Goal: Find specific page/section: Find specific page/section

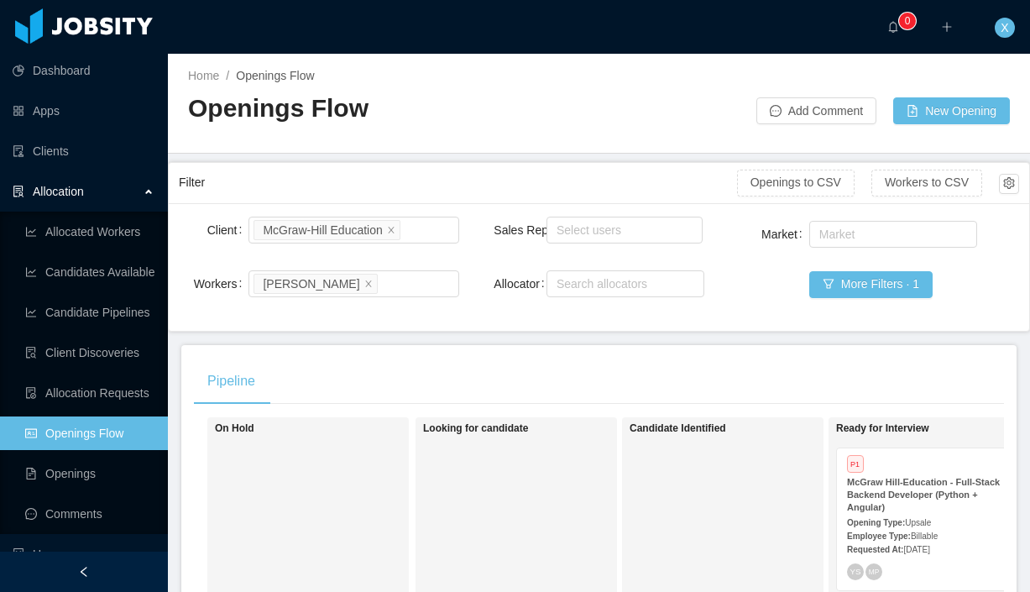
click at [73, 439] on link "Openings Flow" at bounding box center [89, 433] width 129 height 34
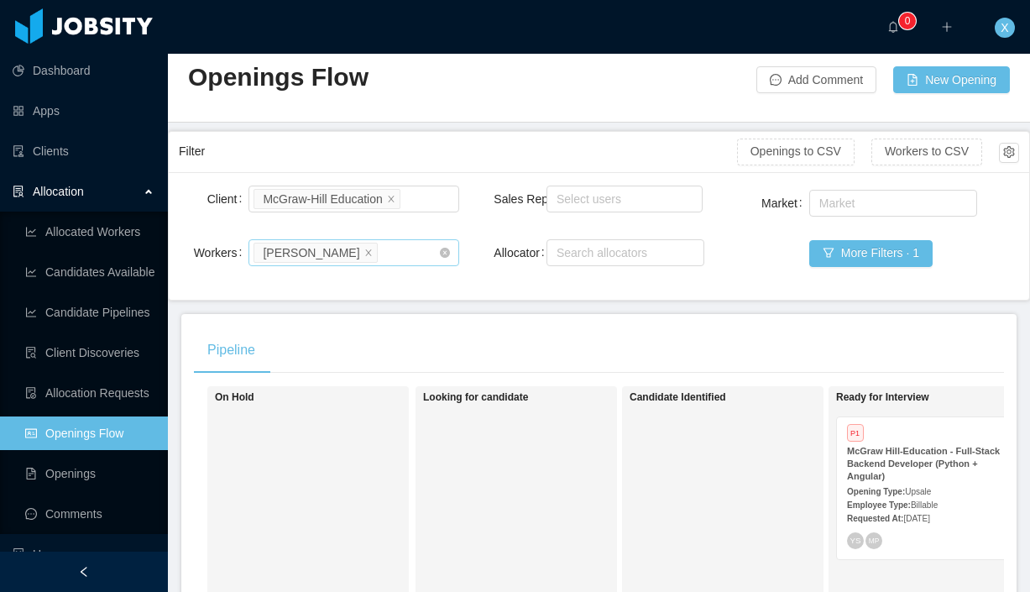
scroll to position [38, 0]
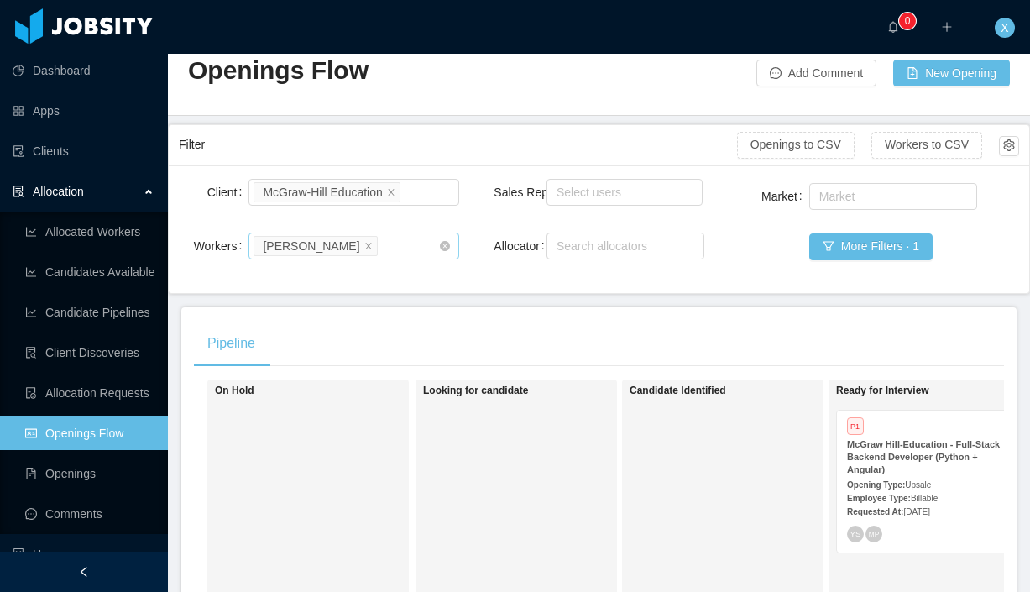
click at [375, 249] on li "[PERSON_NAME]" at bounding box center [314, 246] width 123 height 20
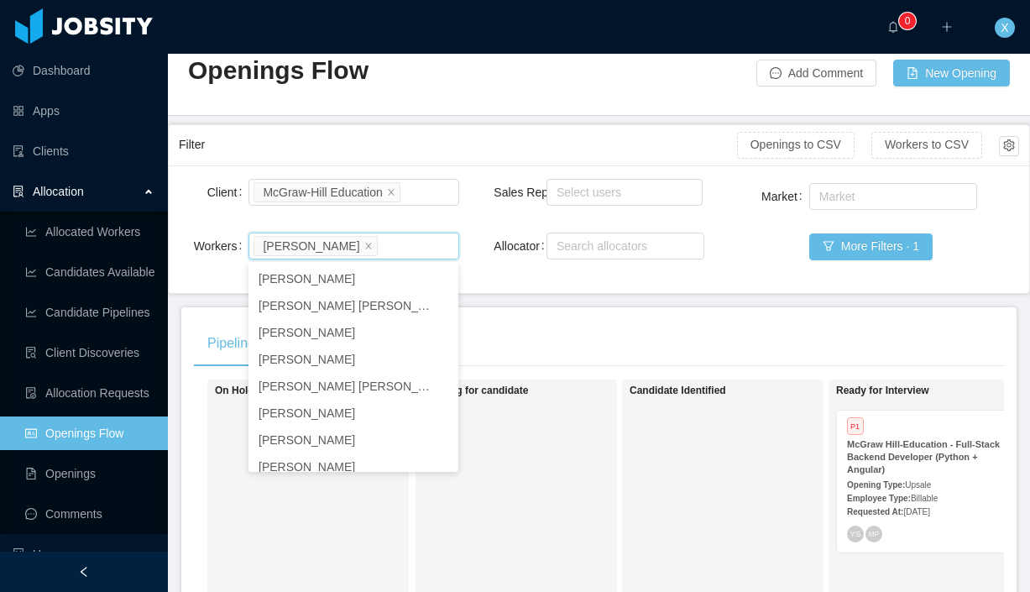
click at [467, 222] on div "Client Search clients [PERSON_NAME] Education Workers Search worker [PERSON_NAM…" at bounding box center [599, 228] width 840 height 107
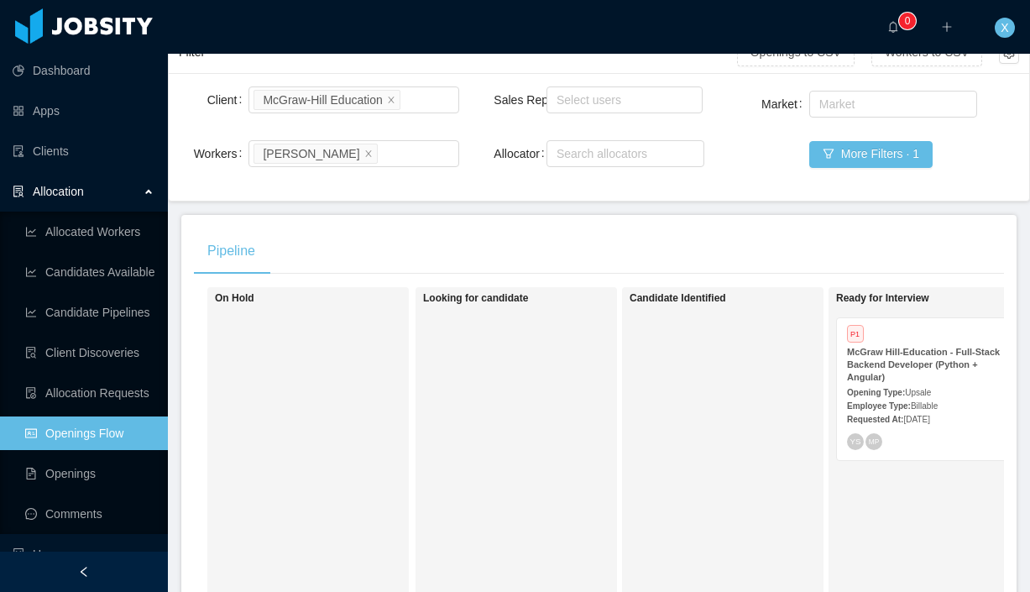
scroll to position [0, 0]
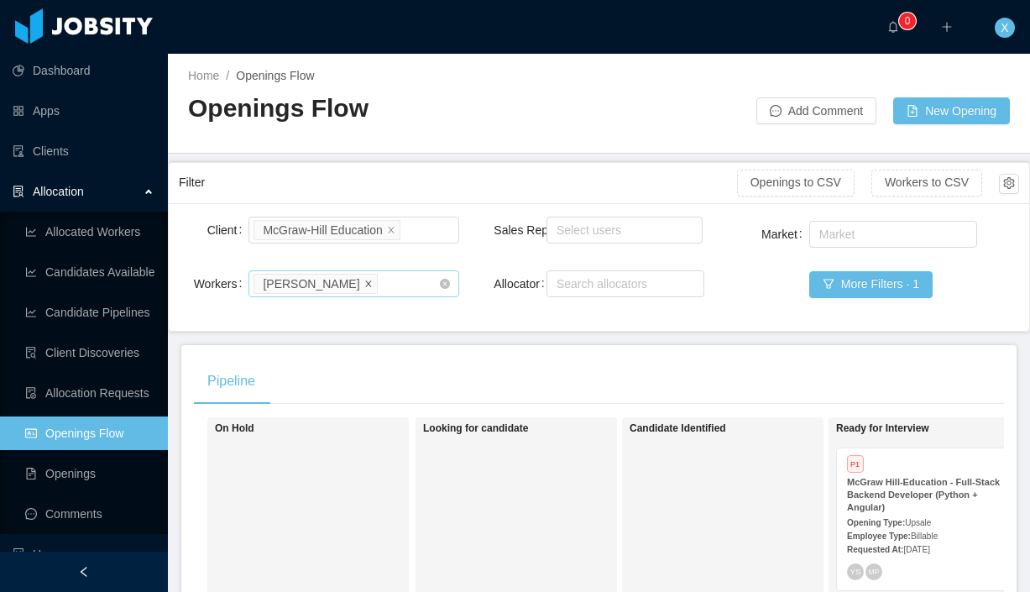
click at [370, 284] on icon "icon: close" at bounding box center [368, 283] width 8 height 8
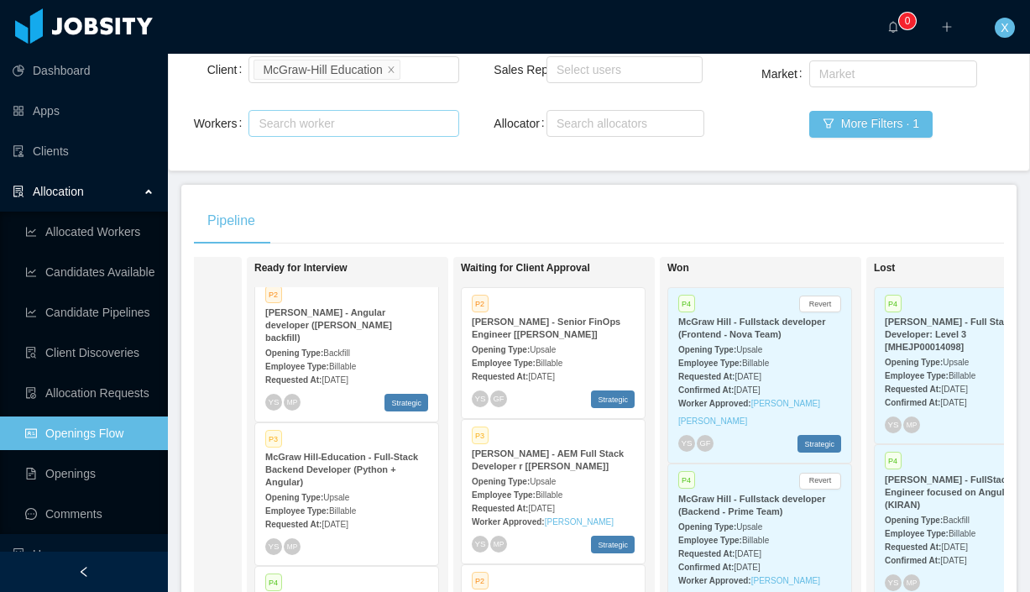
scroll to position [160, 0]
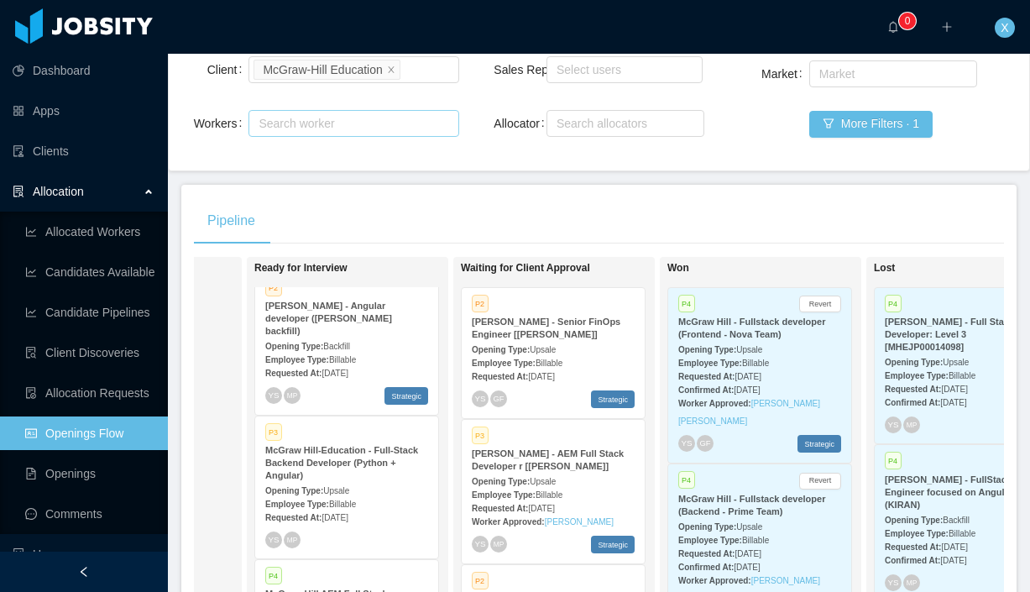
click at [328, 350] on div "Employee Type: Billable" at bounding box center [346, 359] width 163 height 18
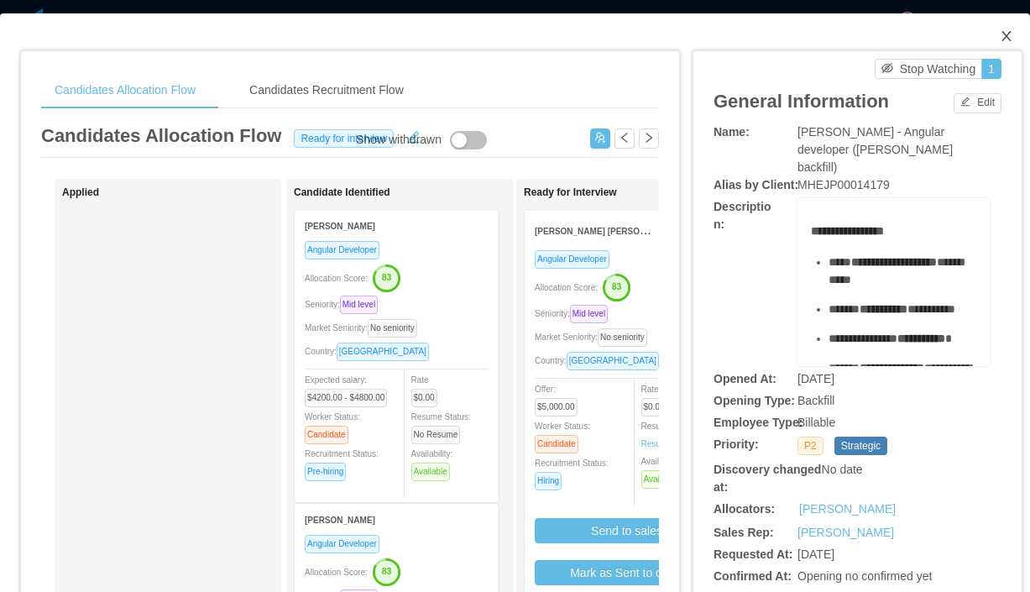
click at [1010, 41] on icon "icon: close" at bounding box center [1005, 35] width 13 height 13
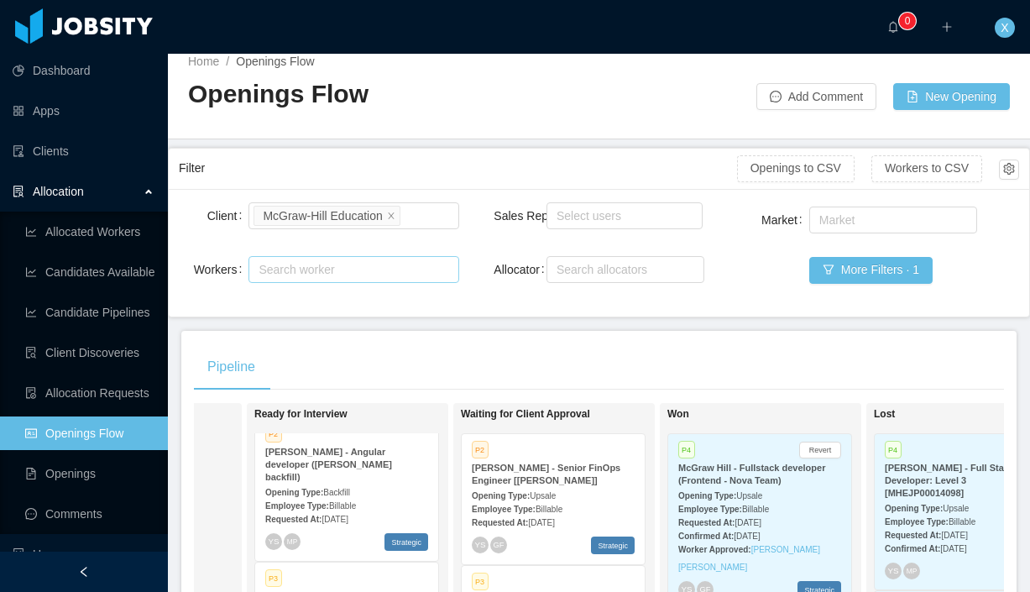
scroll to position [5, 0]
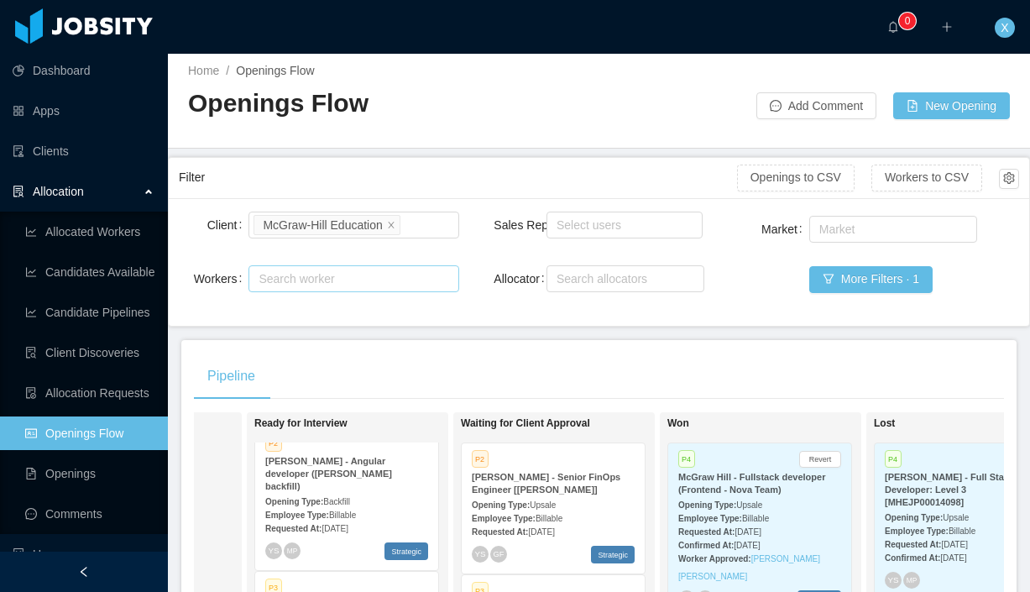
click at [375, 279] on div "Search worker" at bounding box center [345, 278] width 175 height 17
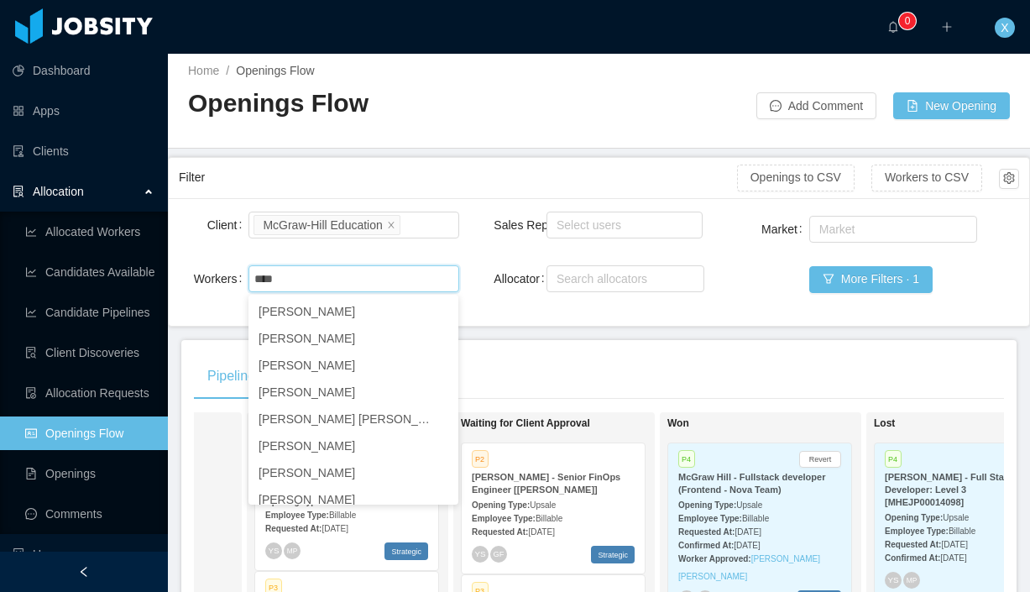
type input "****"
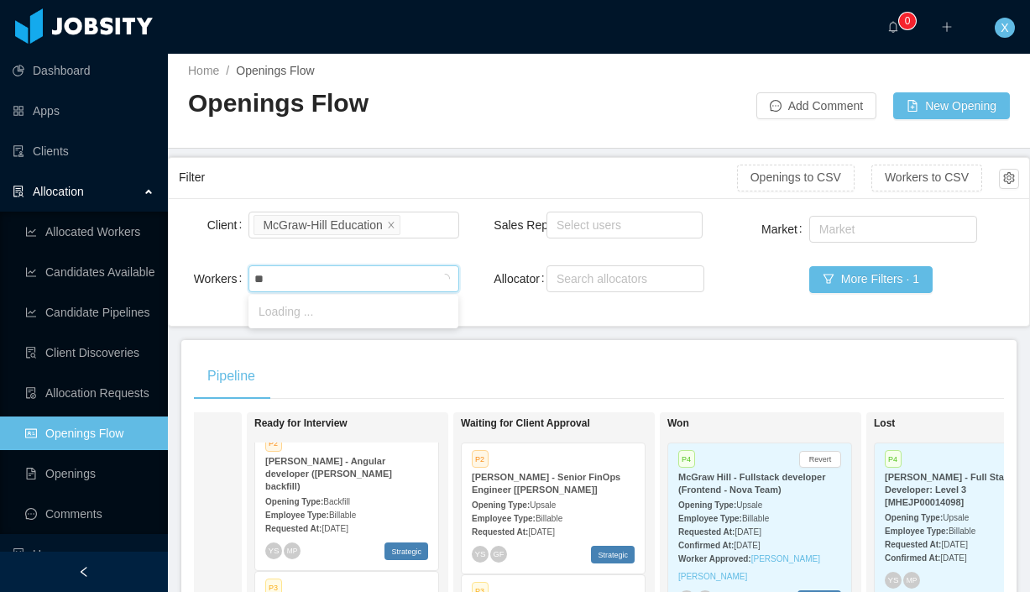
type input "*"
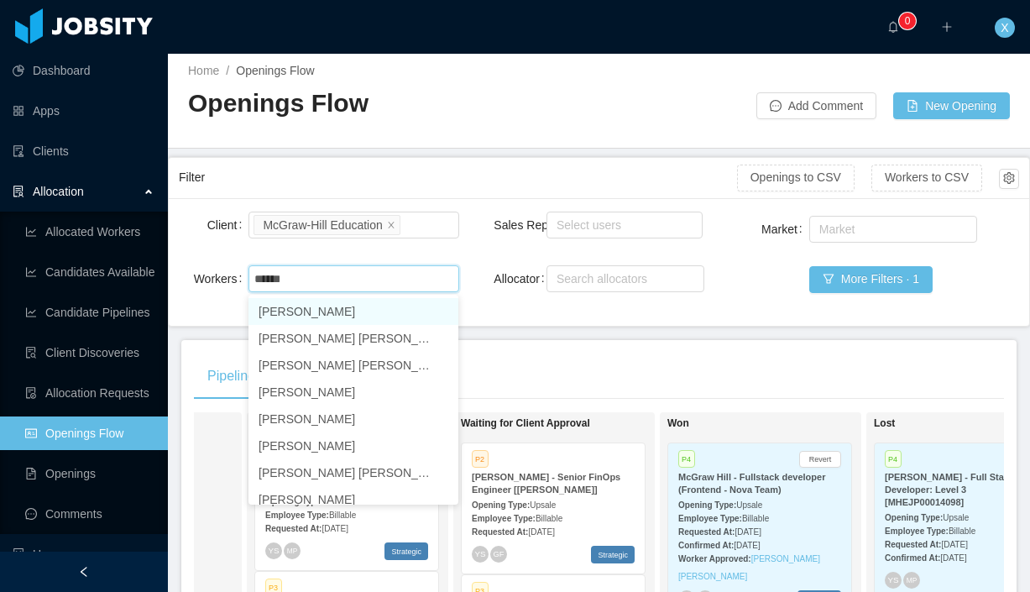
type input "*******"
click at [352, 312] on li "Emmanuel Willi Marques Lehmann" at bounding box center [353, 311] width 210 height 27
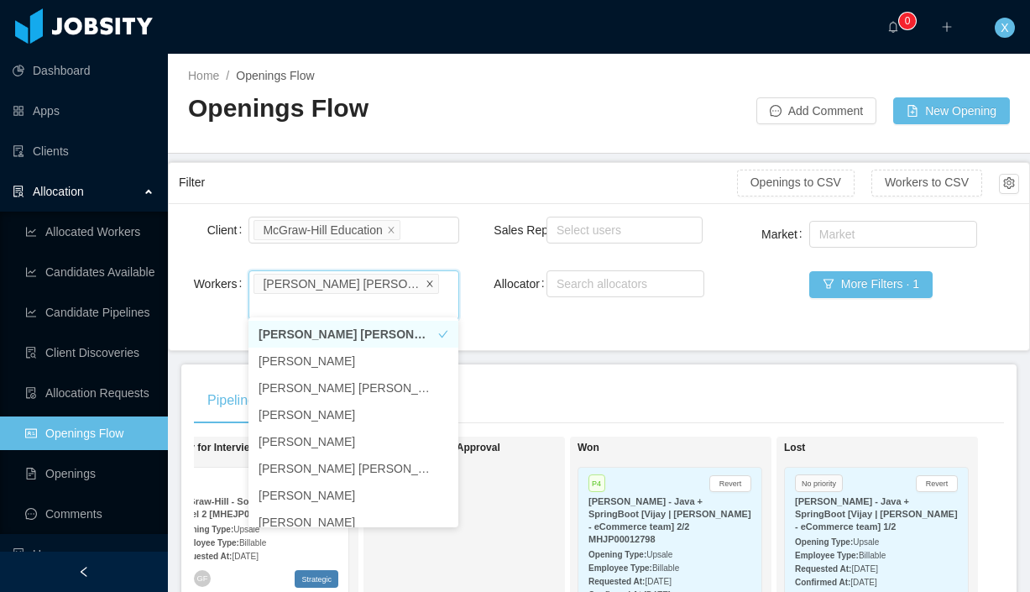
click at [427, 284] on icon "icon: close" at bounding box center [429, 283] width 8 height 8
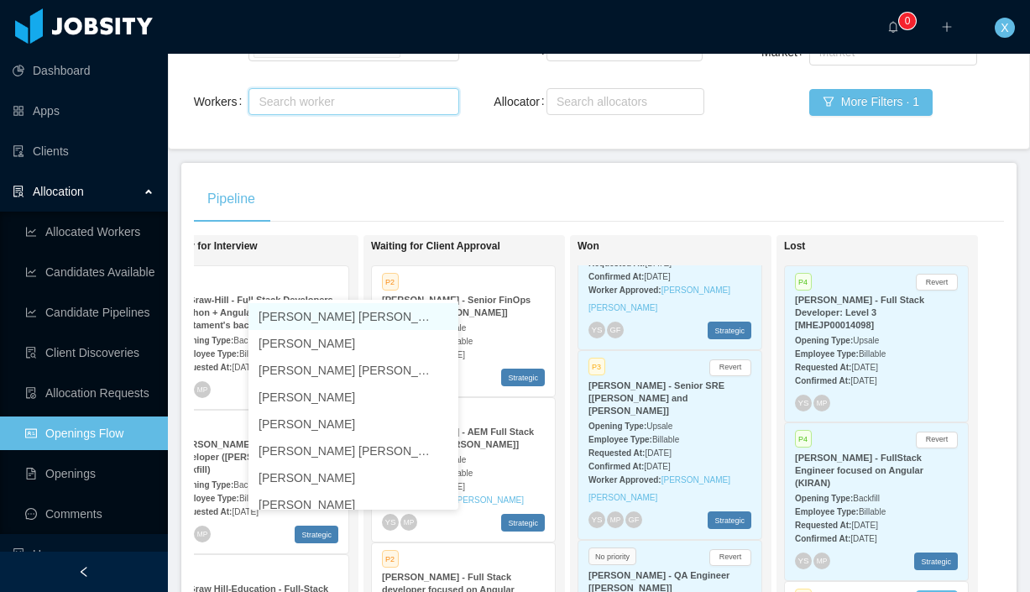
scroll to position [273, 0]
